Goal: Information Seeking & Learning: Learn about a topic

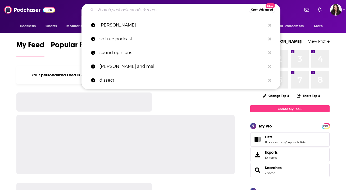
click at [124, 12] on input "Search podcasts, credits, & more..." at bounding box center [172, 10] width 153 height 8
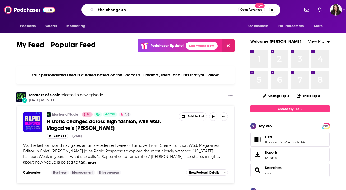
type input "the changeup"
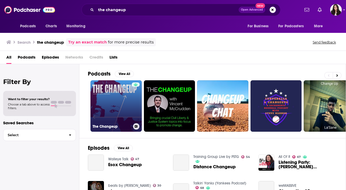
click at [107, 88] on link "The Changeup" at bounding box center [116, 105] width 51 height 51
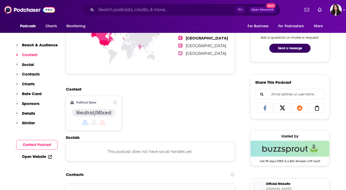
scroll to position [278, 0]
